Goal: Transaction & Acquisition: Purchase product/service

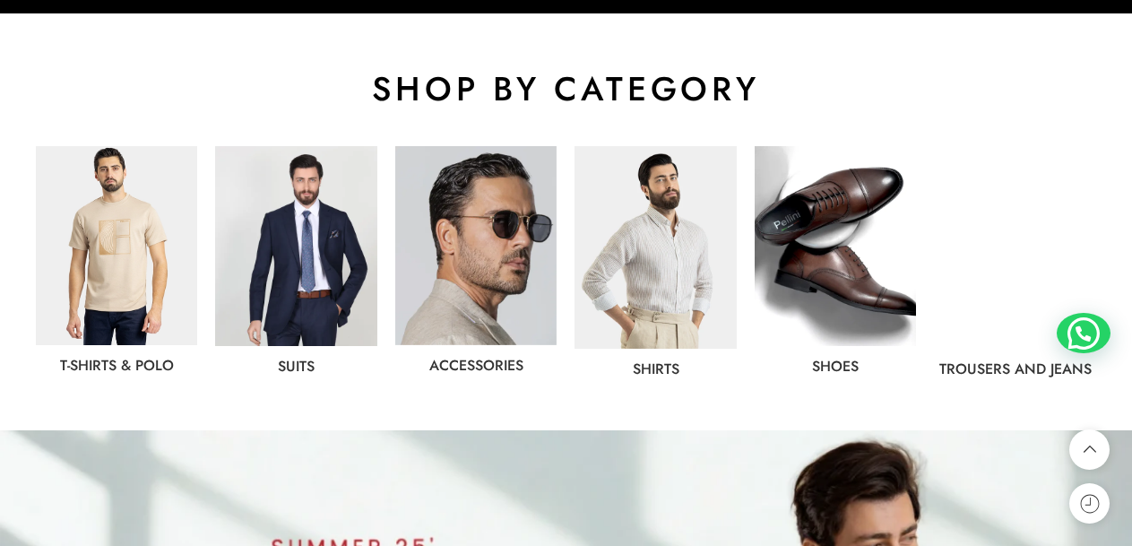
scroll to position [896, 0]
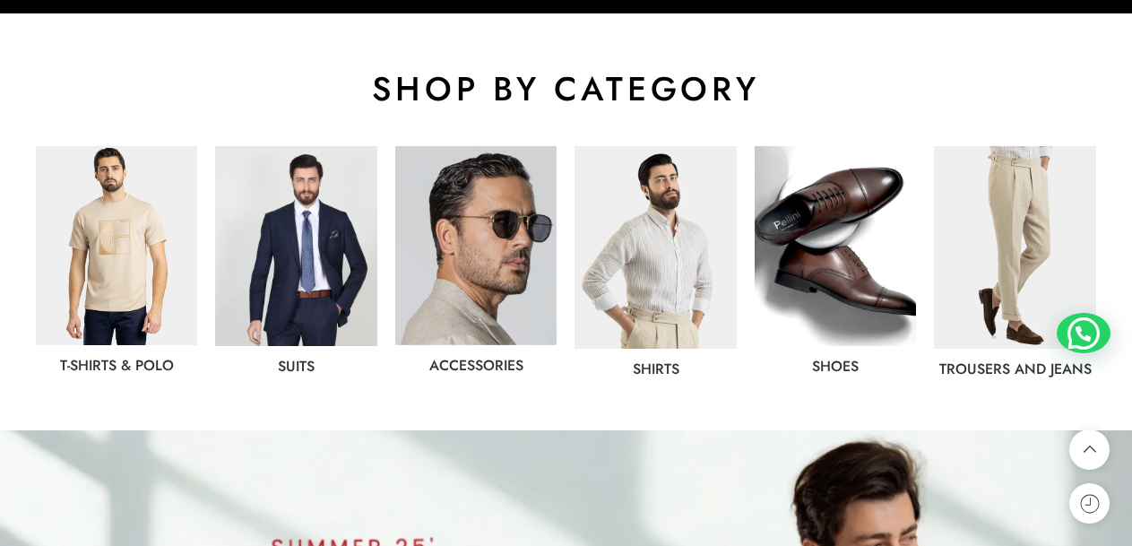
click at [88, 230] on img at bounding box center [116, 245] width 161 height 199
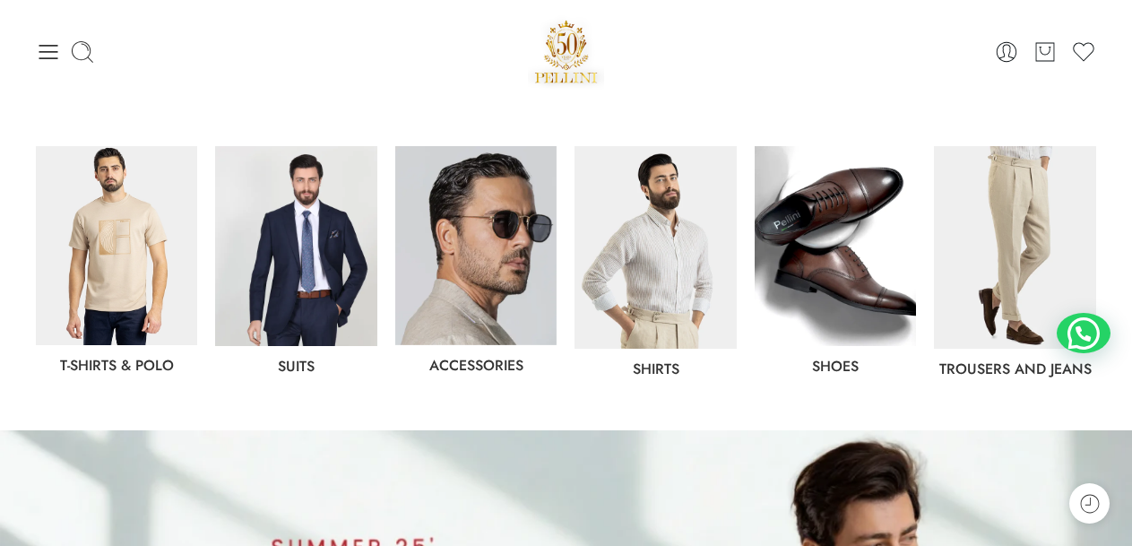
click at [698, 228] on img at bounding box center [655, 247] width 161 height 203
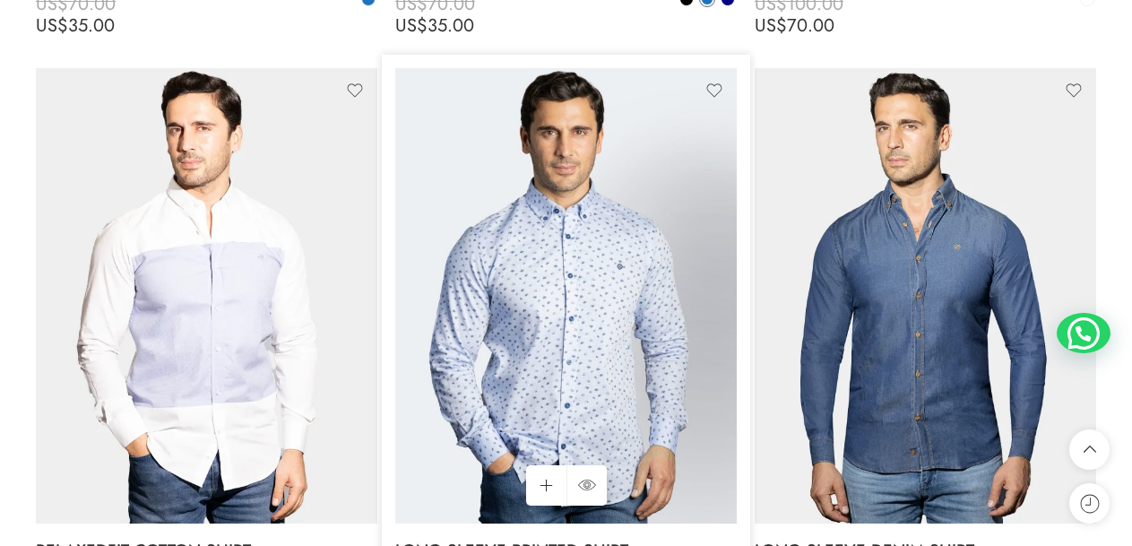
scroll to position [3765, 0]
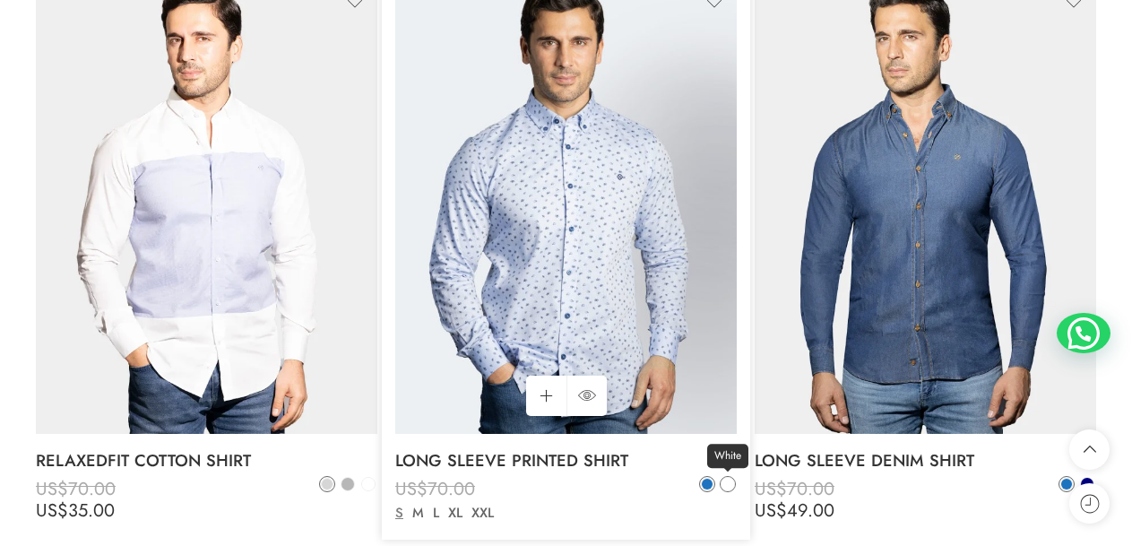
click at [720, 483] on link "White" at bounding box center [728, 484] width 16 height 16
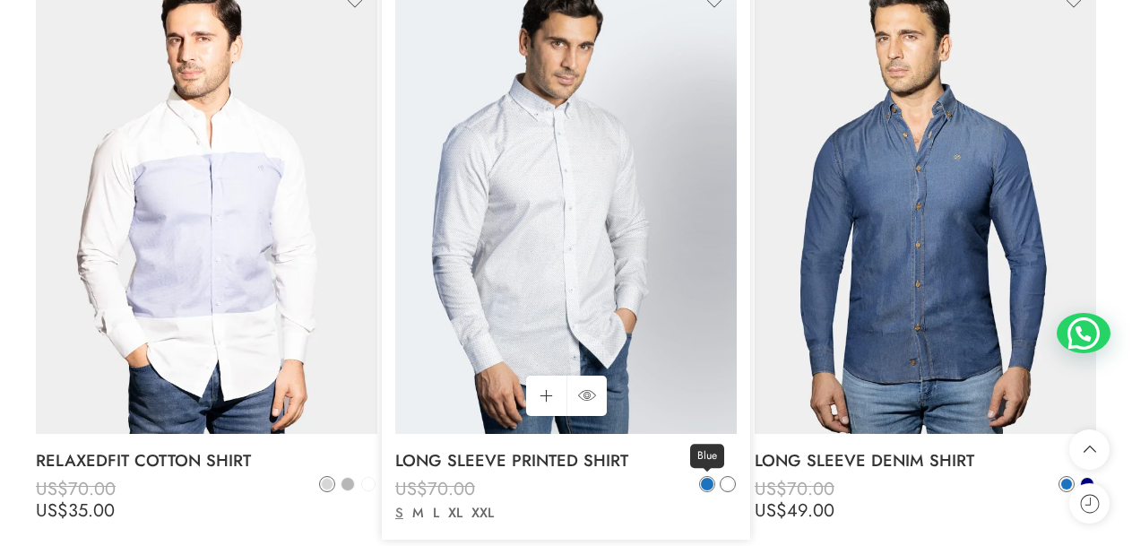
click at [705, 483] on span at bounding box center [707, 484] width 13 height 13
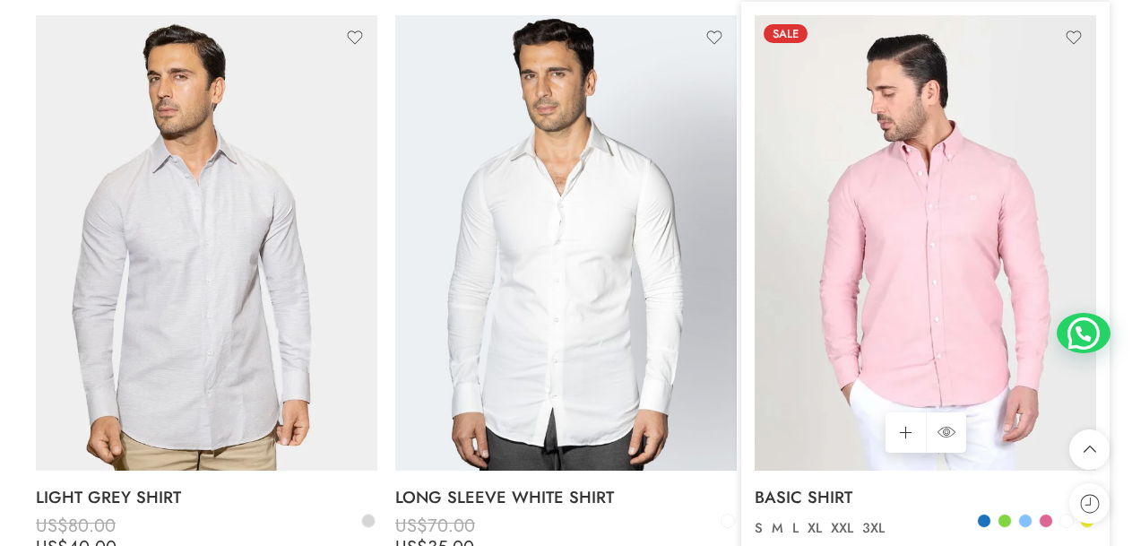
scroll to position [4393, 0]
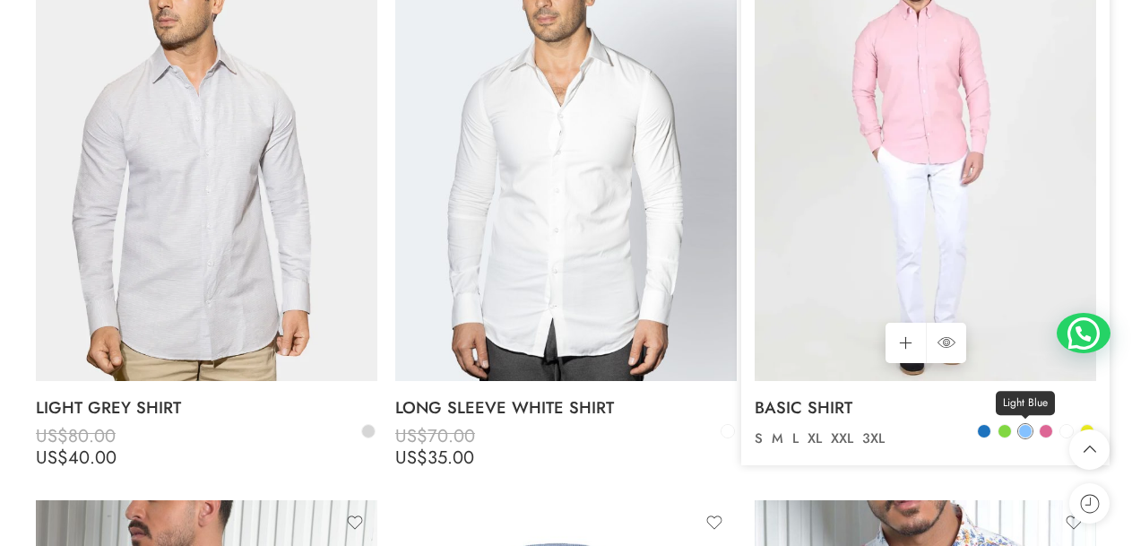
click at [1031, 434] on span at bounding box center [1025, 431] width 13 height 13
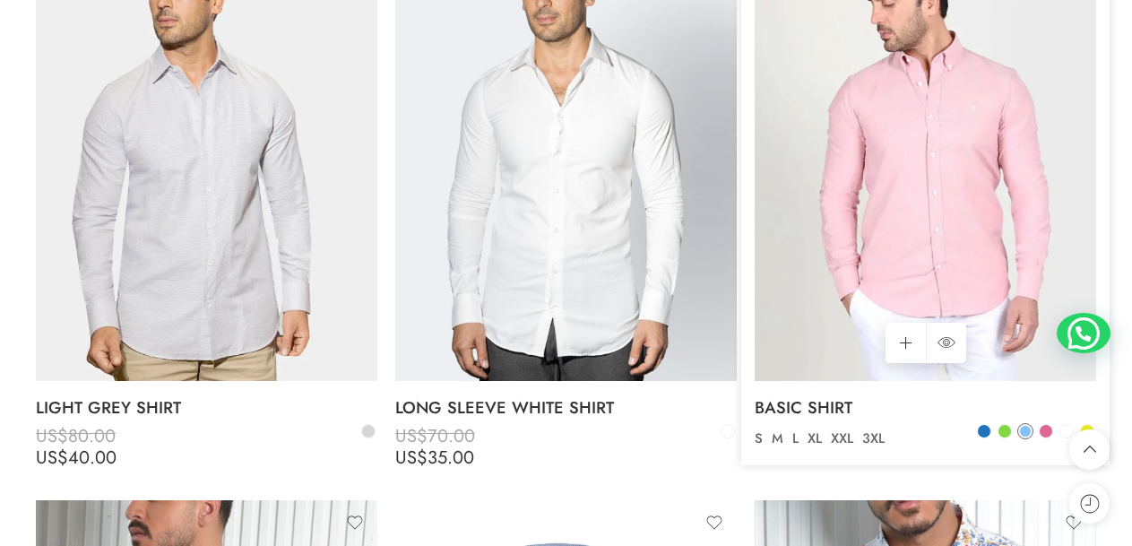
click at [966, 221] on img at bounding box center [926, 153] width 342 height 455
click at [954, 343] on icon at bounding box center [947, 342] width 18 height 11
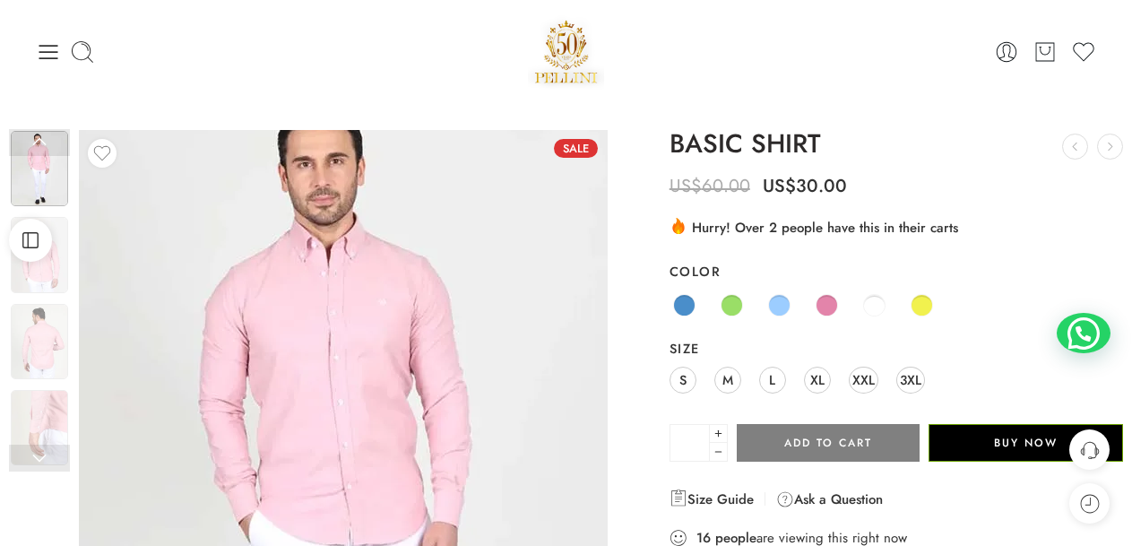
click at [342, 326] on img at bounding box center [343, 524] width 672 height 896
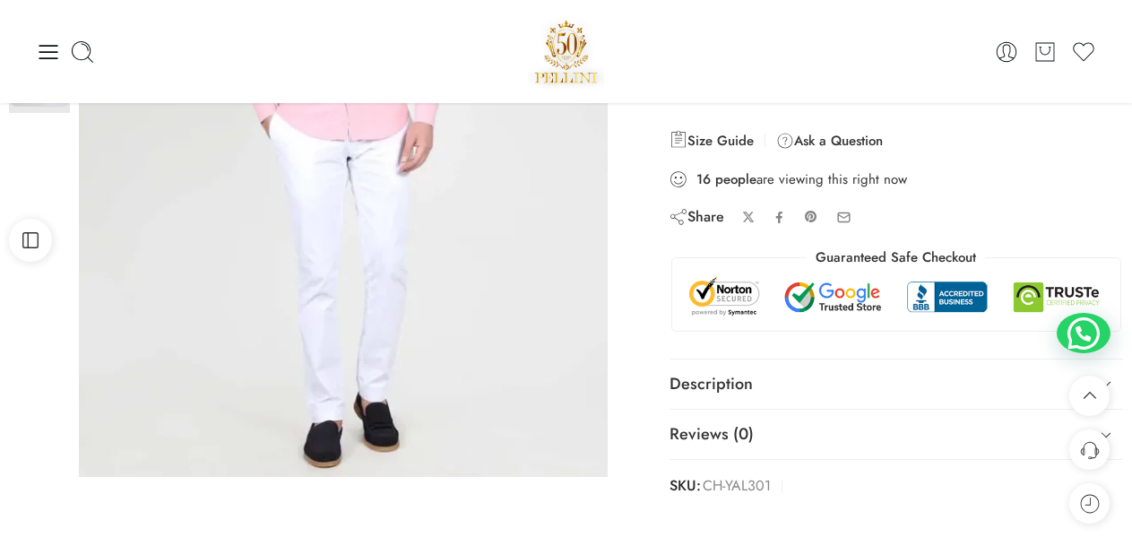
scroll to position [90, 0]
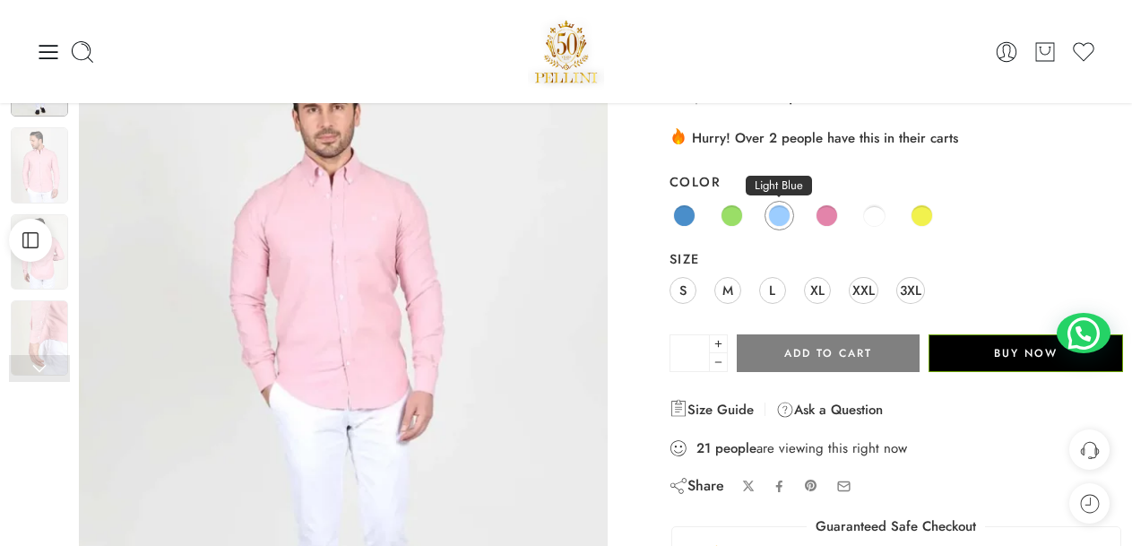
click at [788, 221] on span at bounding box center [779, 215] width 22 height 22
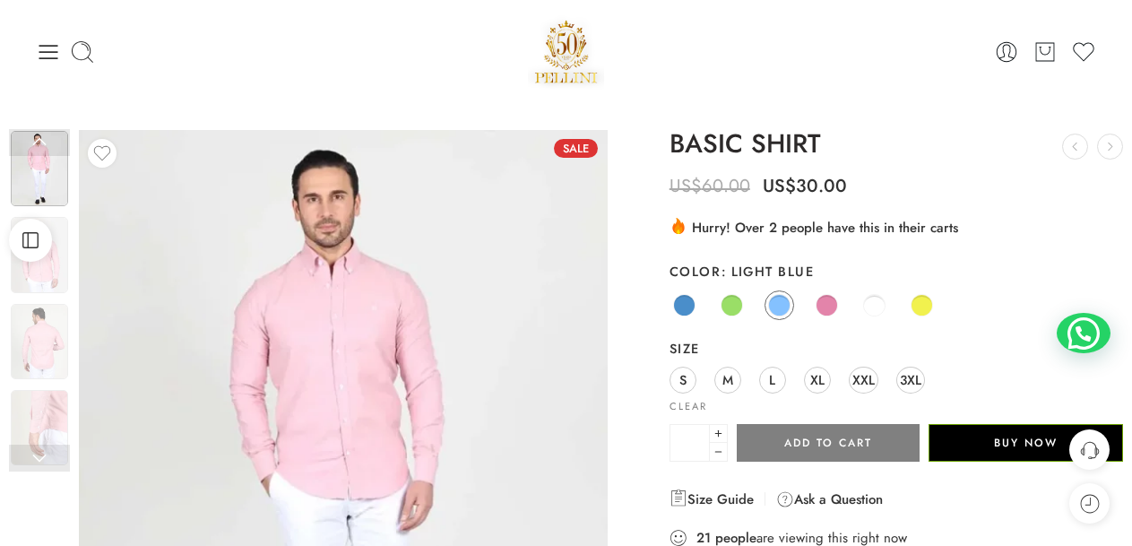
scroll to position [179, 0]
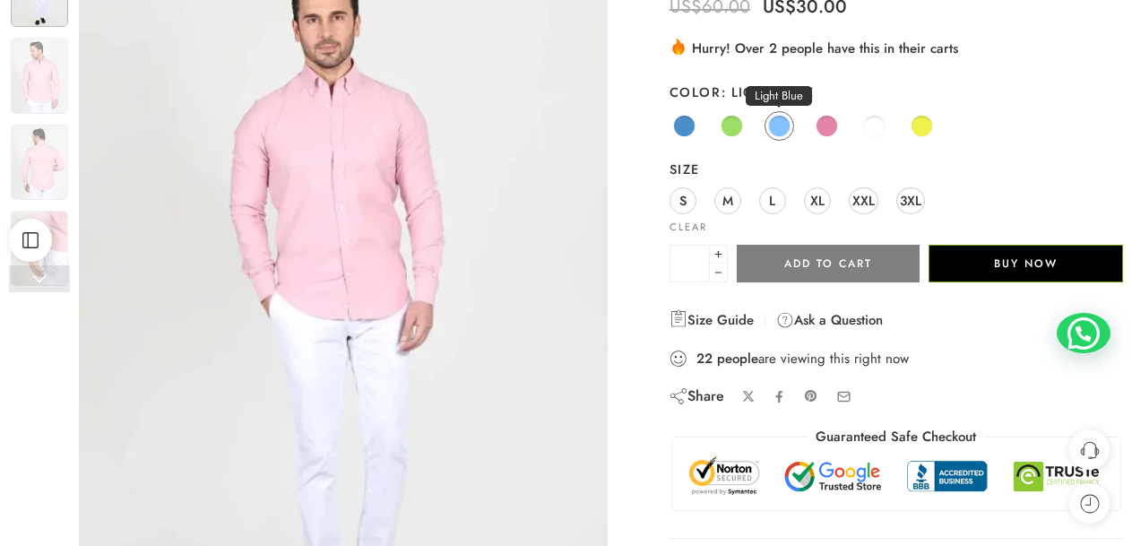
click at [779, 128] on span at bounding box center [779, 126] width 22 height 22
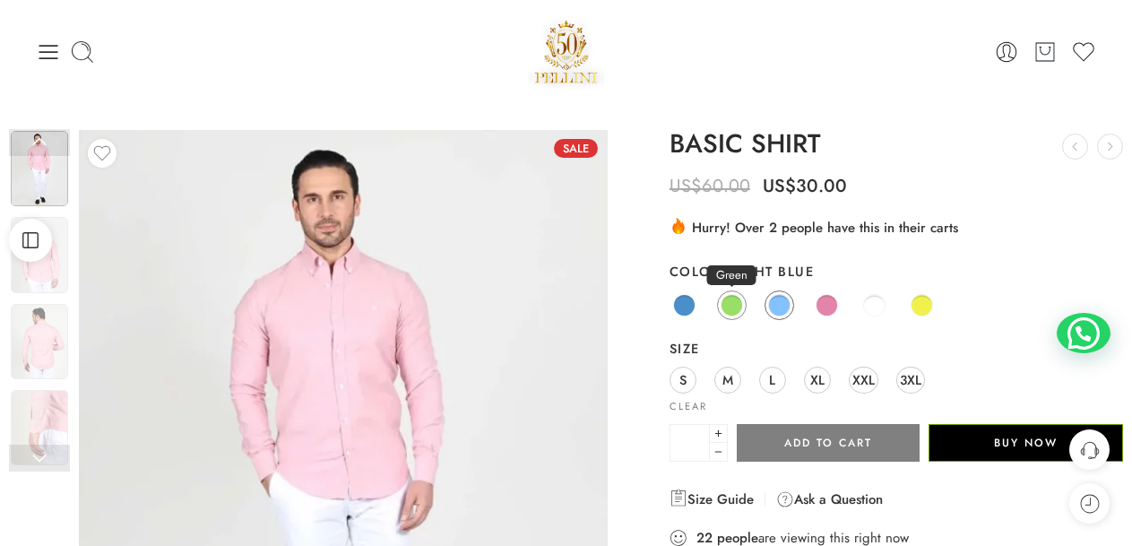
click at [726, 304] on span at bounding box center [732, 305] width 22 height 22
click at [868, 305] on span at bounding box center [874, 305] width 22 height 22
click at [909, 305] on link "Yellow" at bounding box center [922, 305] width 30 height 30
click at [685, 309] on span at bounding box center [684, 305] width 22 height 22
click at [782, 309] on span at bounding box center [779, 305] width 22 height 22
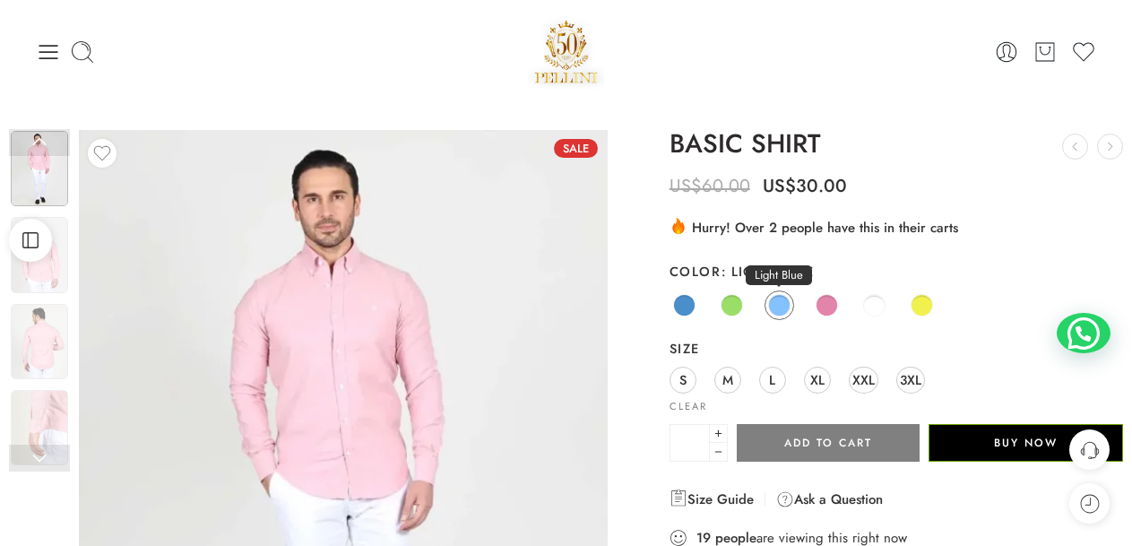
click at [781, 303] on span at bounding box center [779, 305] width 22 height 22
click at [859, 7] on div "0 Cart 0 Cart 0 Wishlist Search here" at bounding box center [566, 51] width 1132 height 103
click at [50, 41] on icon at bounding box center [48, 51] width 25 height 25
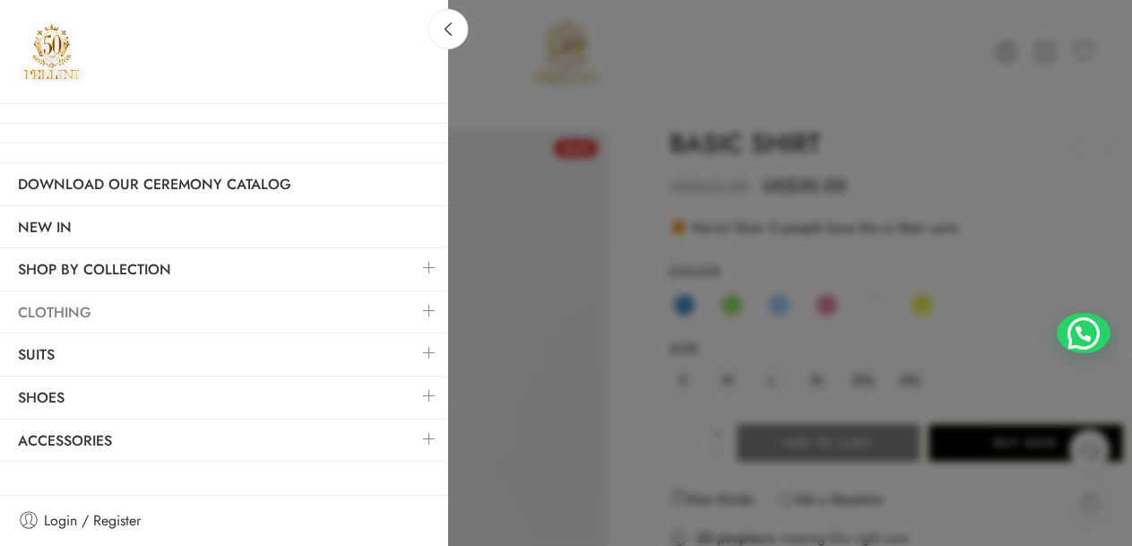
click at [178, 295] on link "Clothing" at bounding box center [224, 312] width 448 height 41
click at [434, 318] on link at bounding box center [430, 310] width 38 height 39
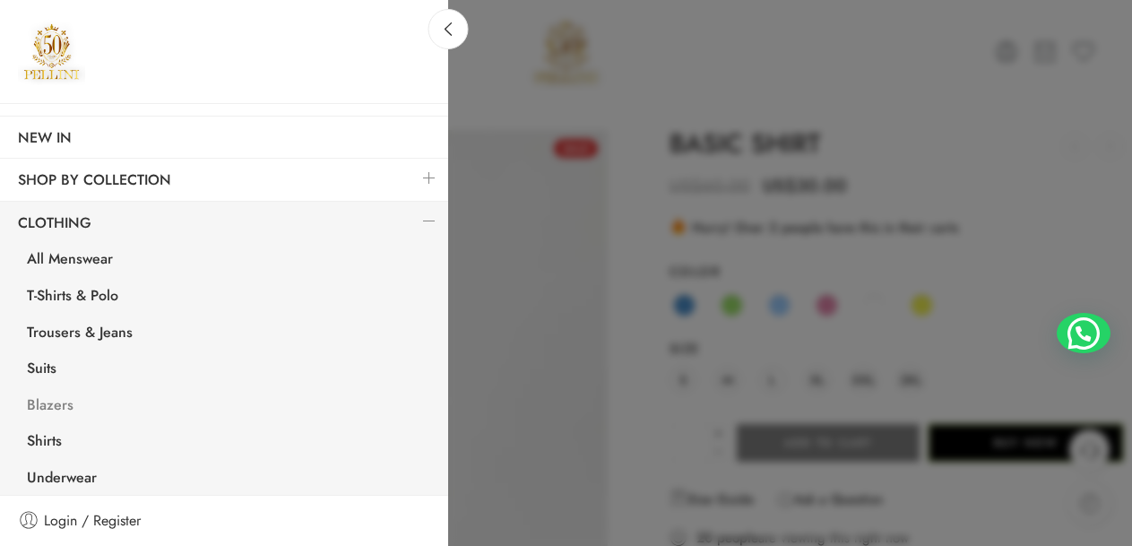
scroll to position [179, 0]
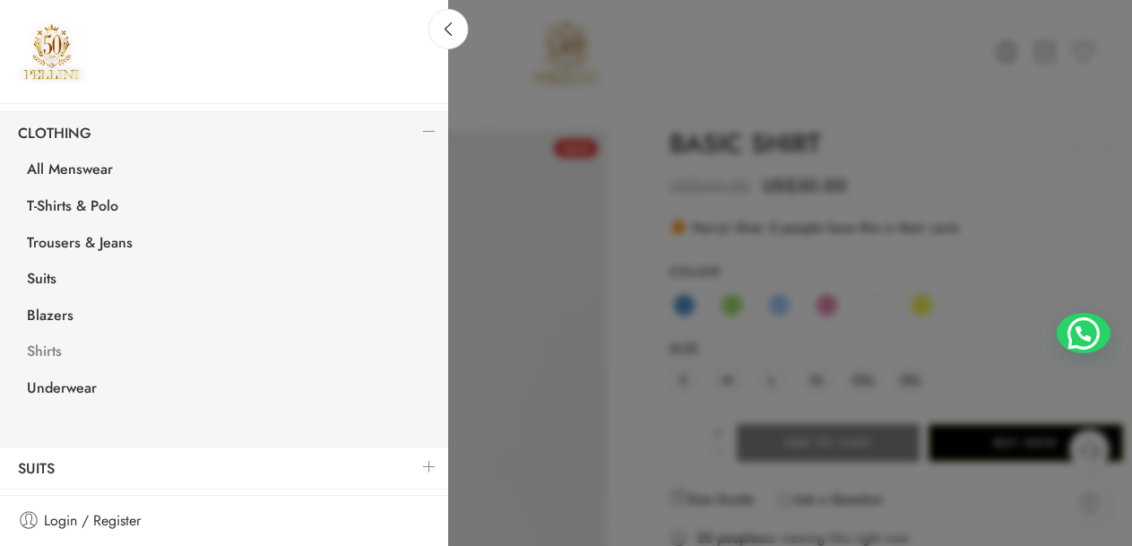
click at [58, 351] on link "Shirts" at bounding box center [228, 353] width 439 height 37
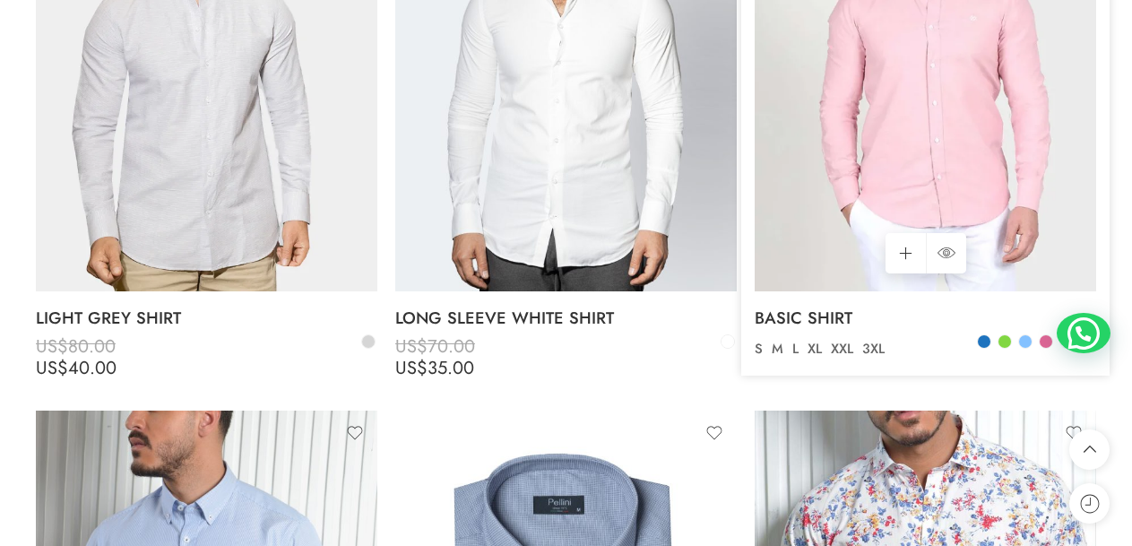
scroll to position [4393, 0]
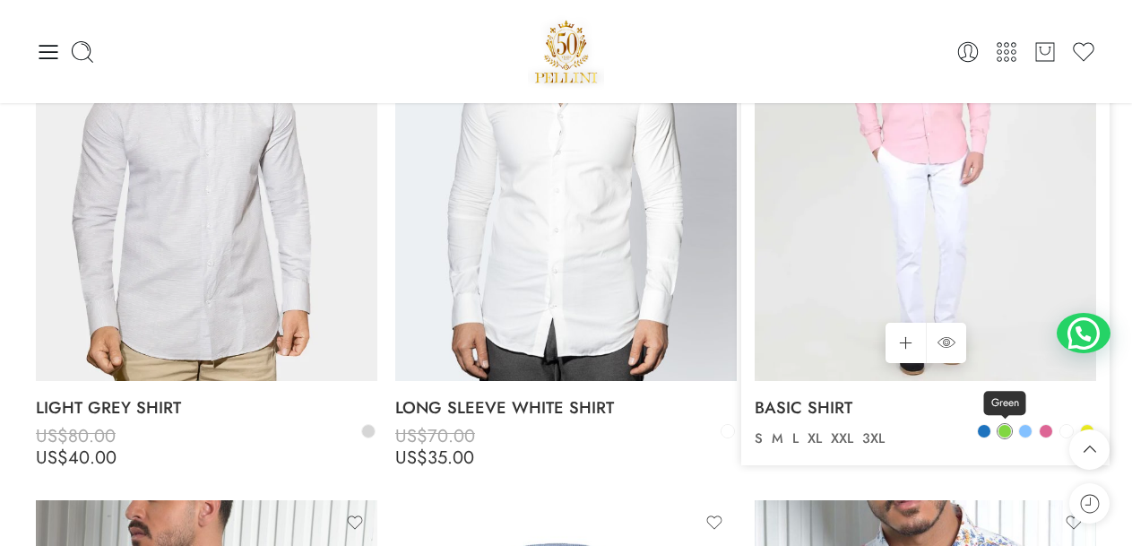
click at [1010, 431] on span at bounding box center [1005, 431] width 13 height 13
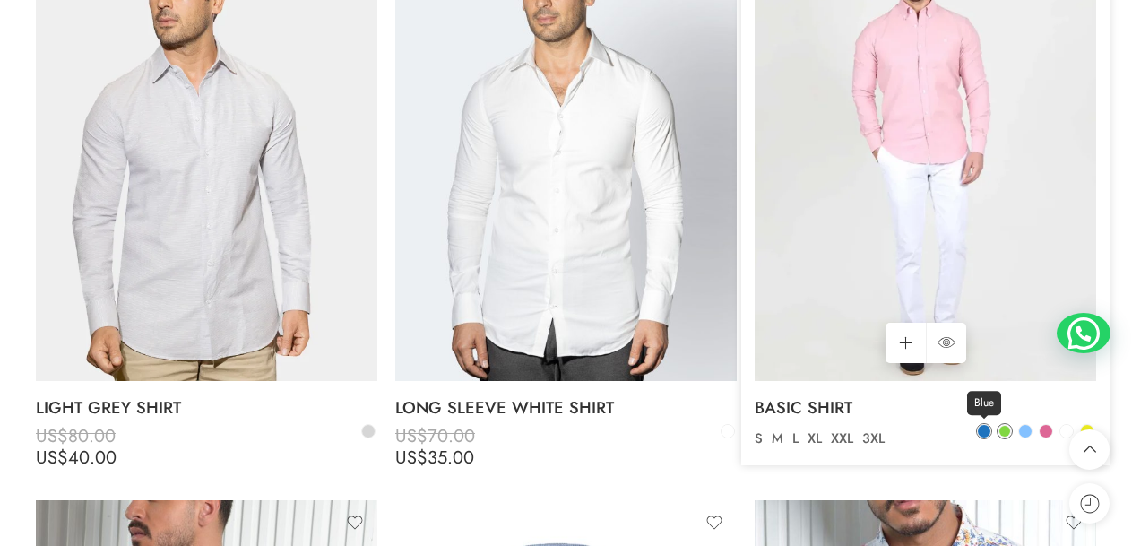
click at [985, 432] on span at bounding box center [984, 431] width 13 height 13
click at [1027, 436] on span at bounding box center [1025, 431] width 13 height 13
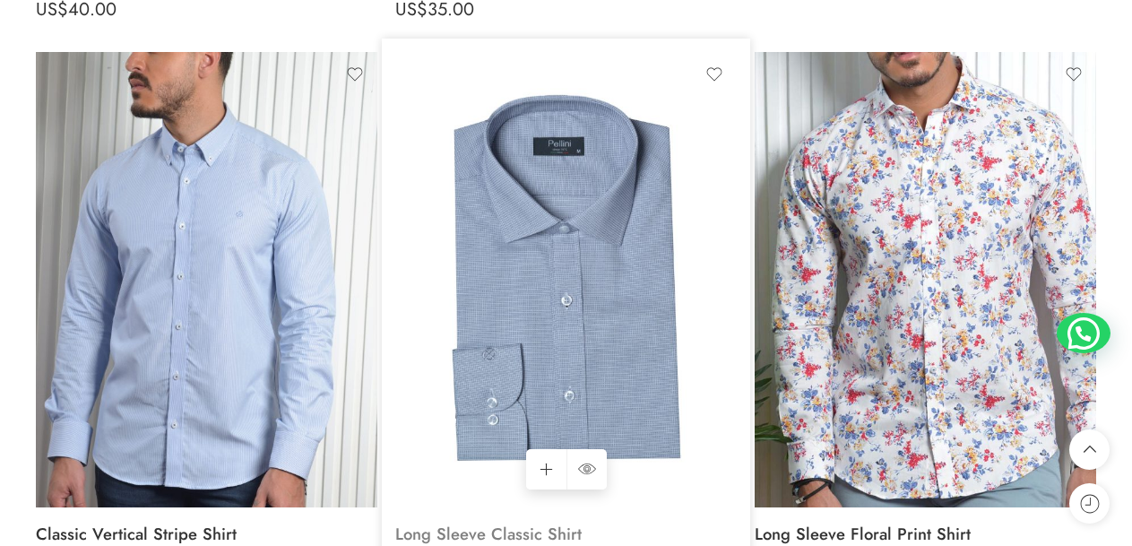
scroll to position [4930, 0]
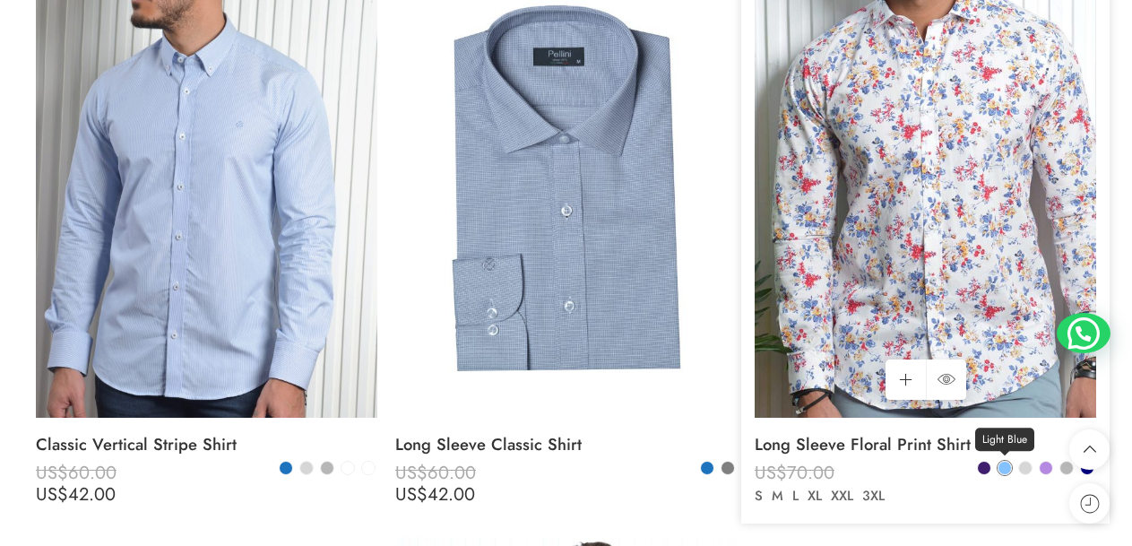
click at [1008, 464] on span at bounding box center [1005, 468] width 13 height 13
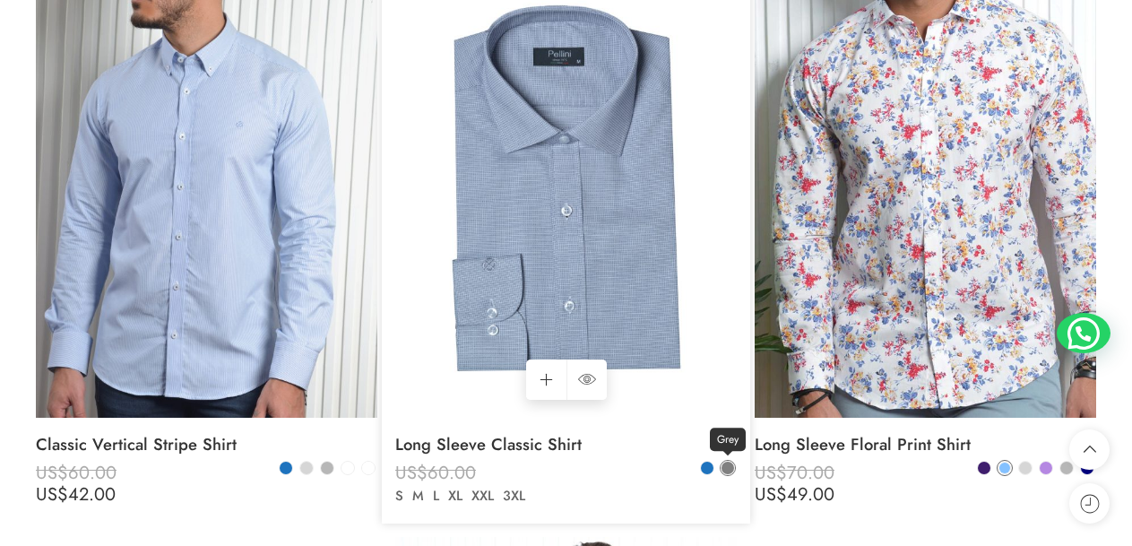
click at [726, 472] on span at bounding box center [728, 468] width 13 height 13
click at [714, 469] on link "Blue" at bounding box center [707, 468] width 16 height 16
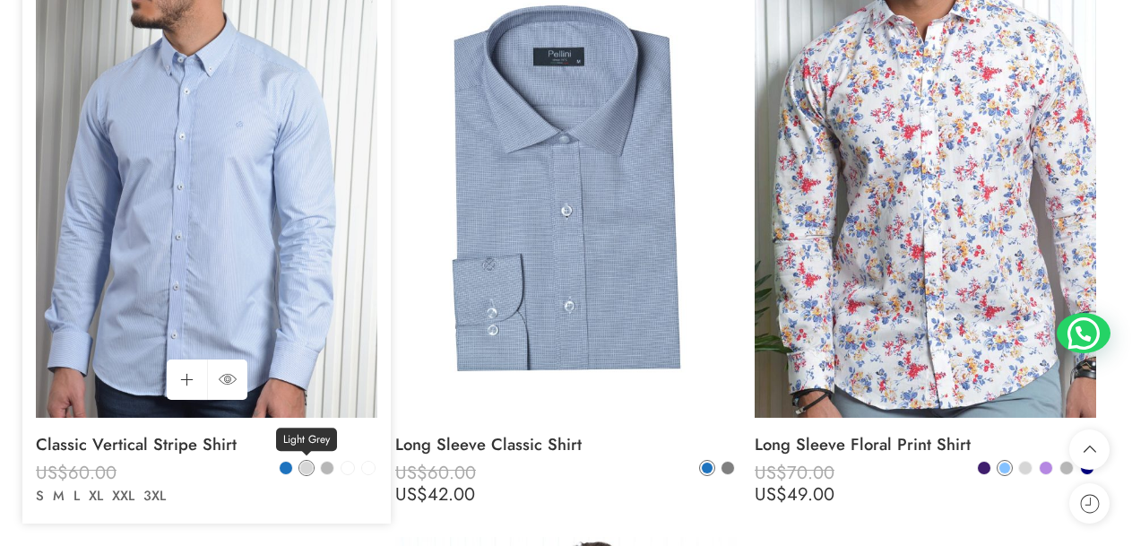
click at [310, 469] on span at bounding box center [306, 468] width 13 height 13
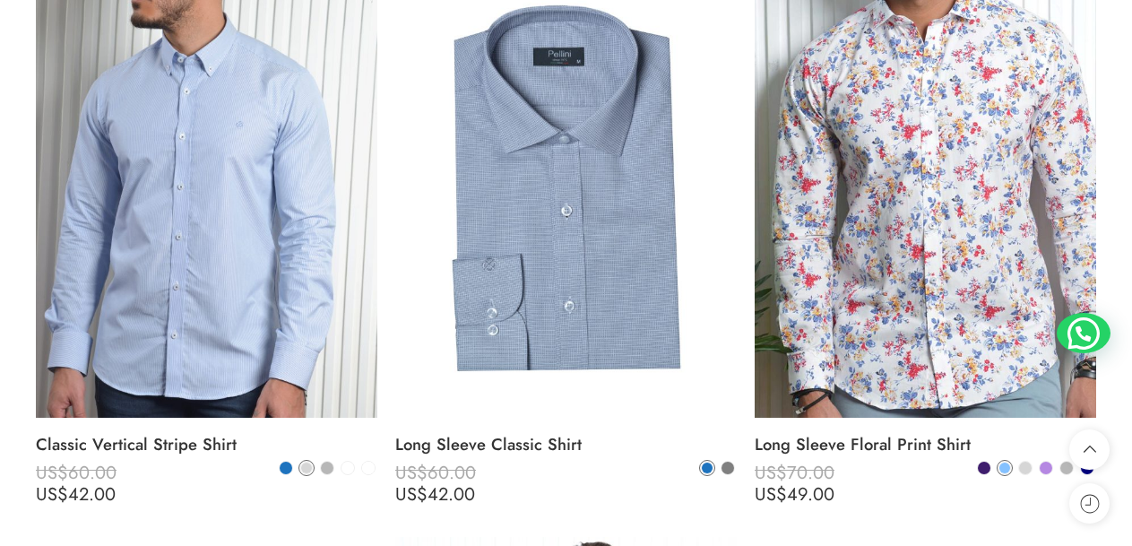
scroll to position [4841, 0]
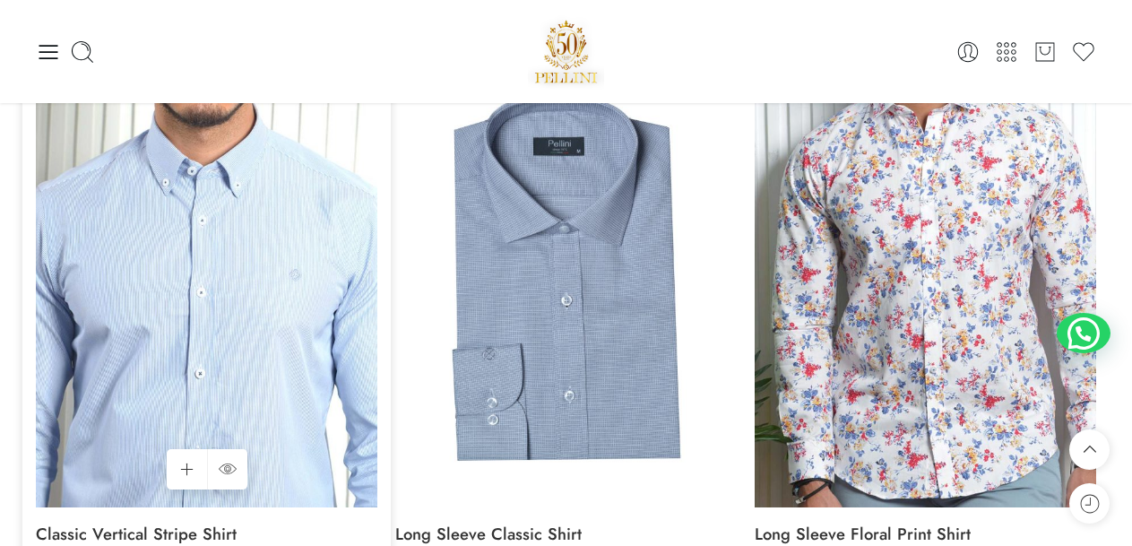
click at [215, 378] on img at bounding box center [207, 279] width 342 height 455
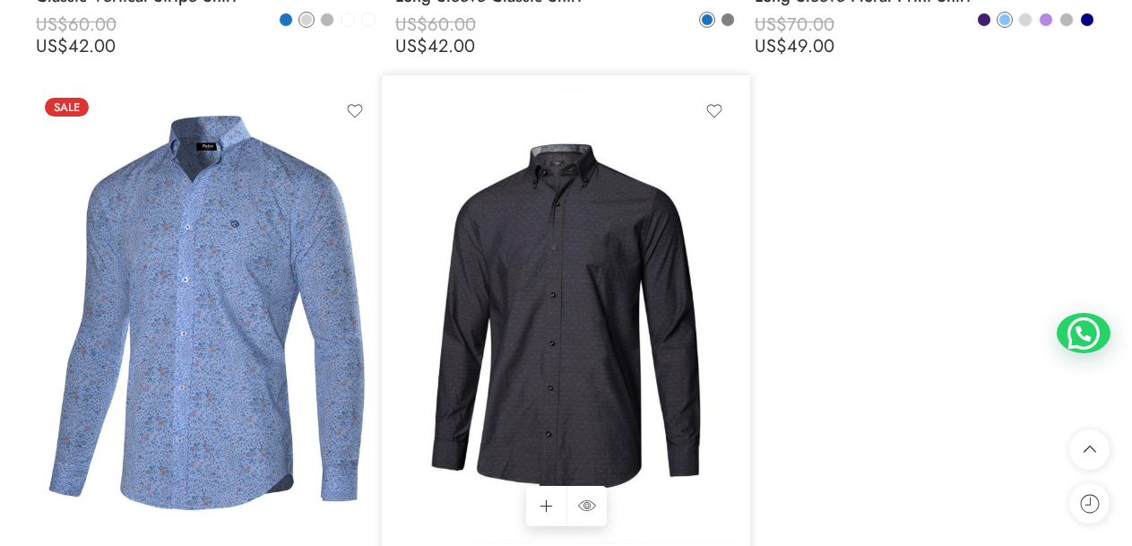
scroll to position [5468, 0]
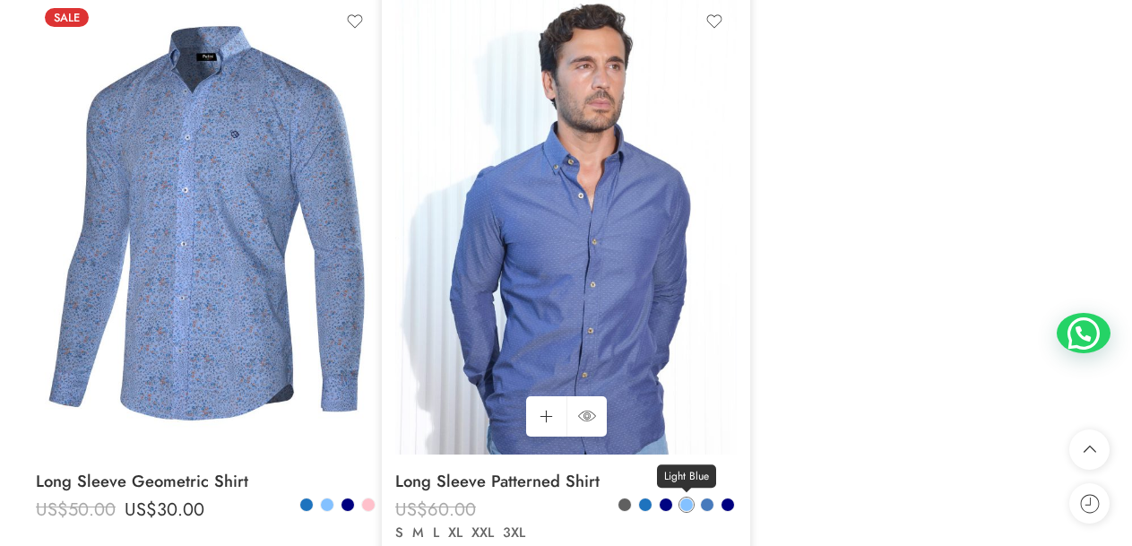
click at [680, 499] on link "Light Blue" at bounding box center [687, 505] width 16 height 16
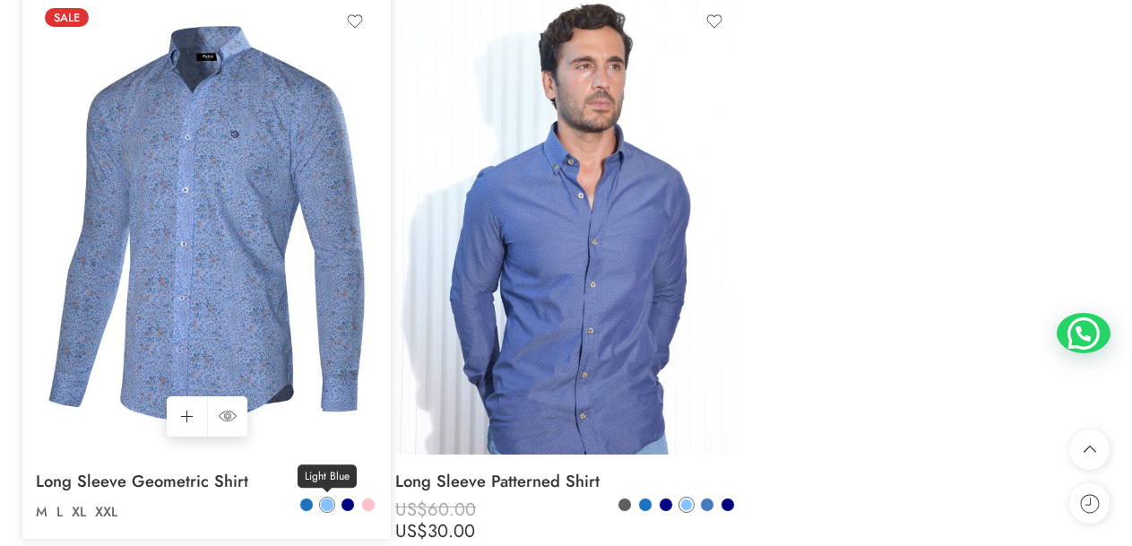
click at [325, 498] on span at bounding box center [327, 504] width 13 height 13
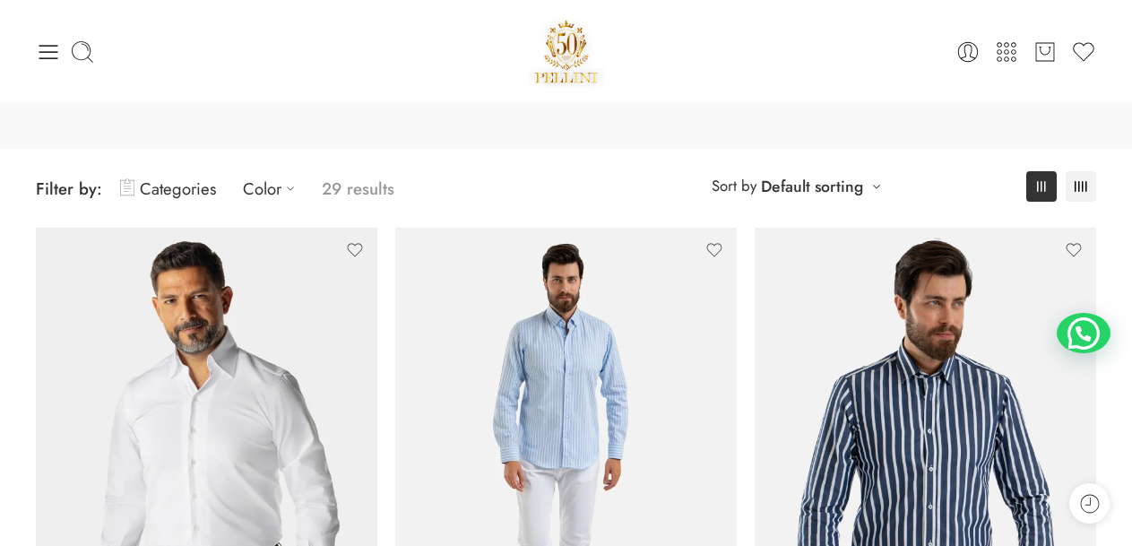
scroll to position [0, 0]
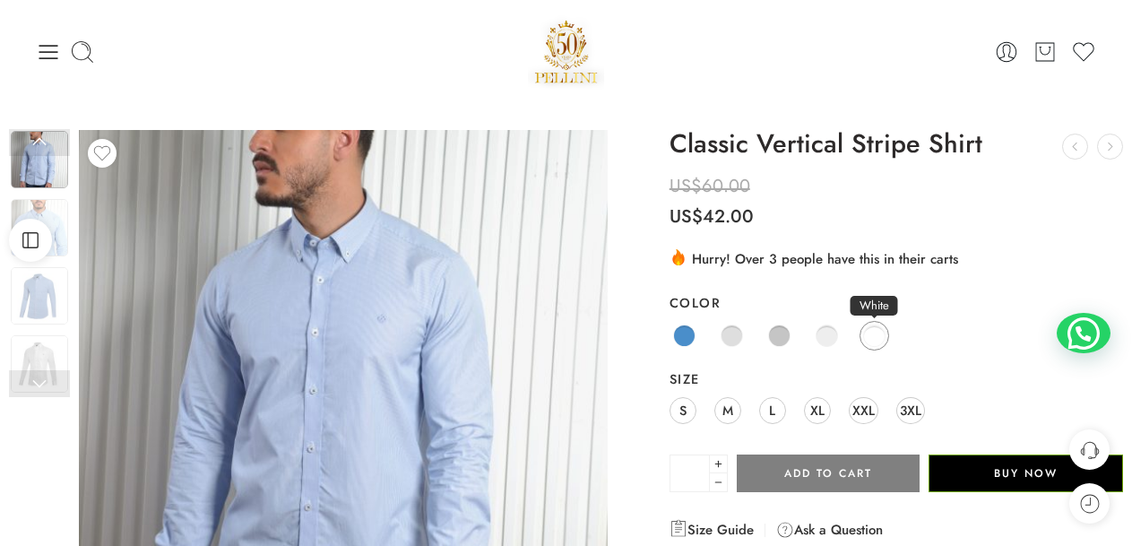
click at [863, 334] on span at bounding box center [874, 336] width 22 height 22
click at [693, 344] on link "Blue" at bounding box center [685, 336] width 30 height 30
